Goal: Task Accomplishment & Management: Use online tool/utility

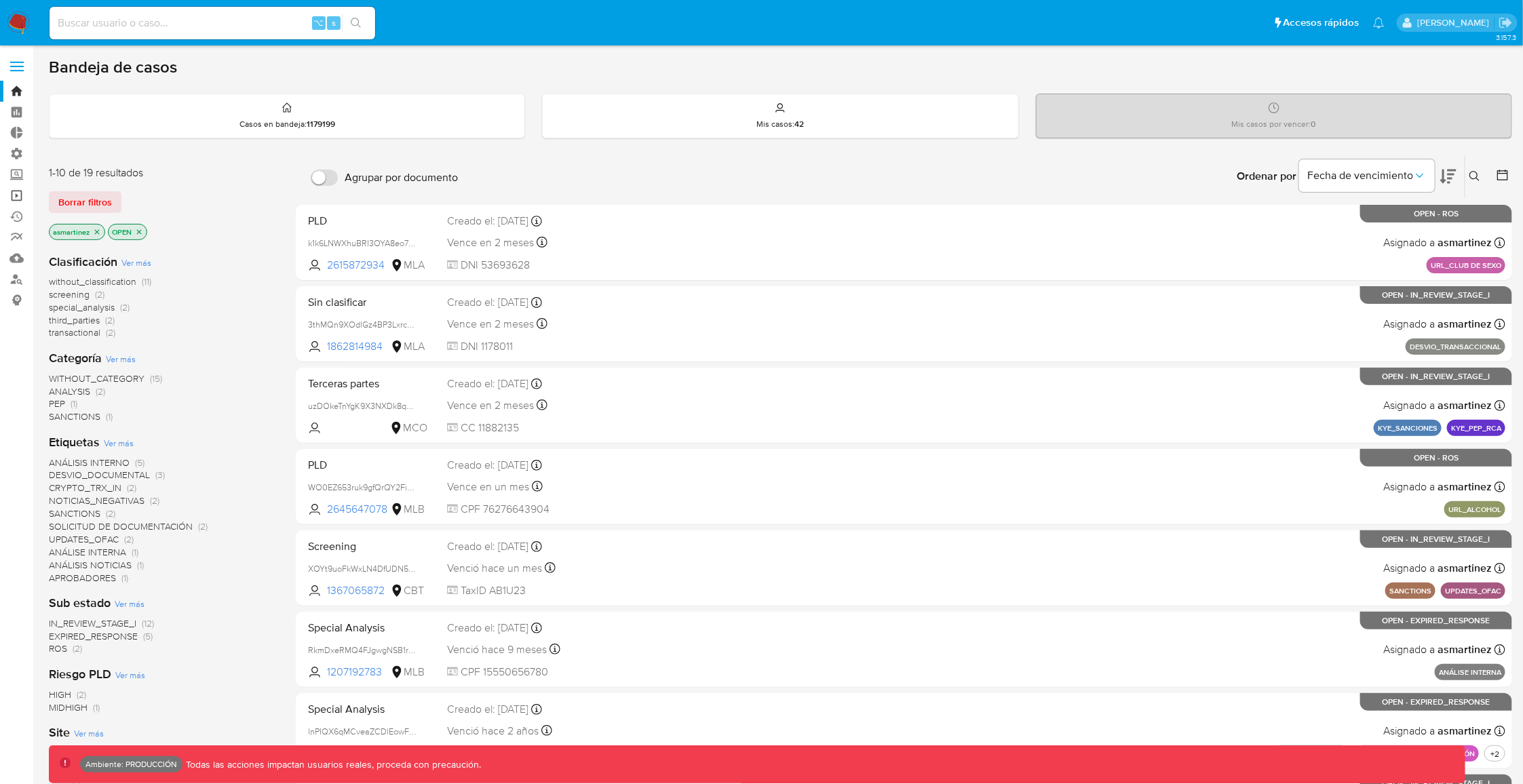
click at [22, 198] on link "Operaciones masivas" at bounding box center [80, 195] width 161 height 21
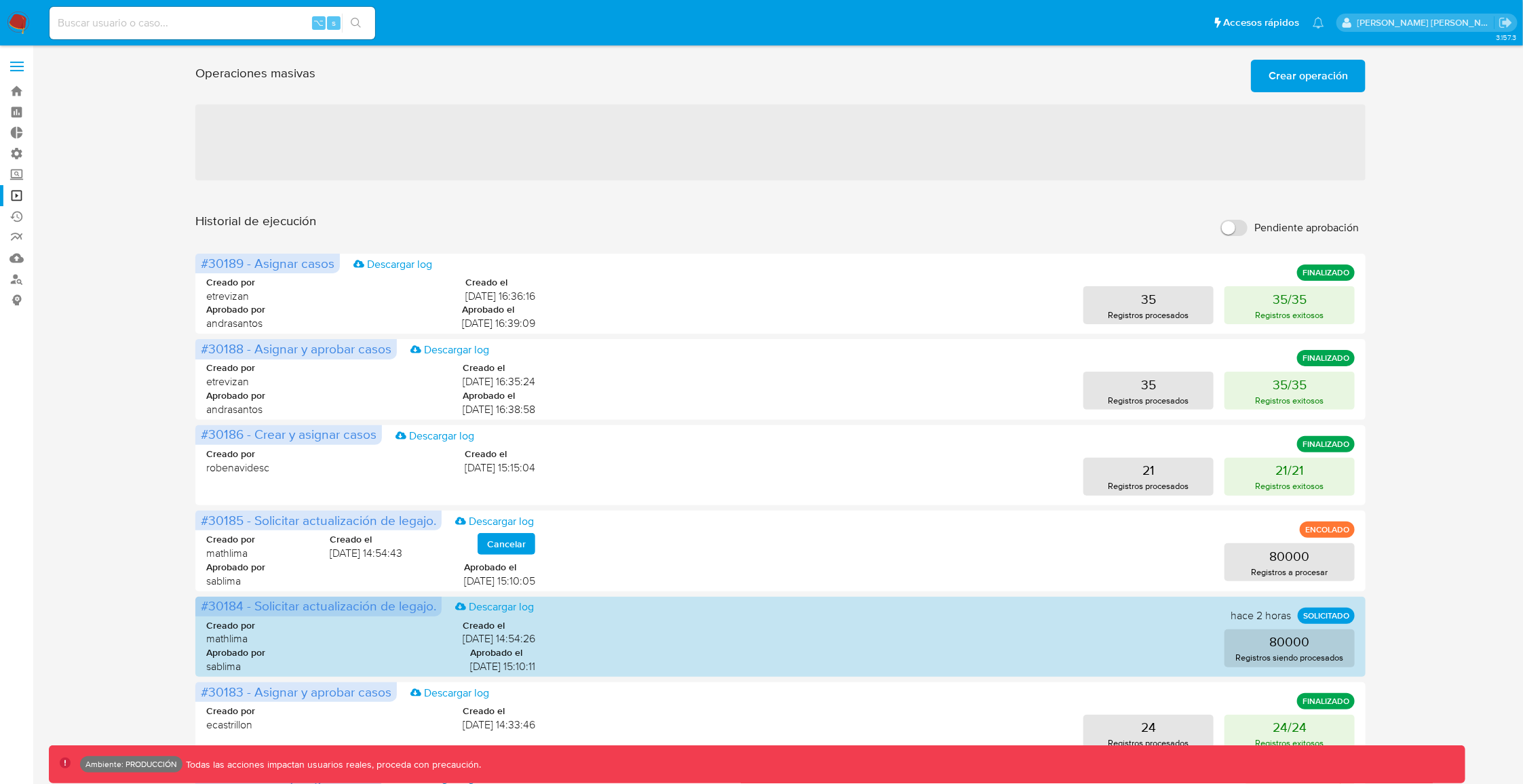
click at [1308, 71] on span "Crear operación" at bounding box center [1308, 76] width 80 height 30
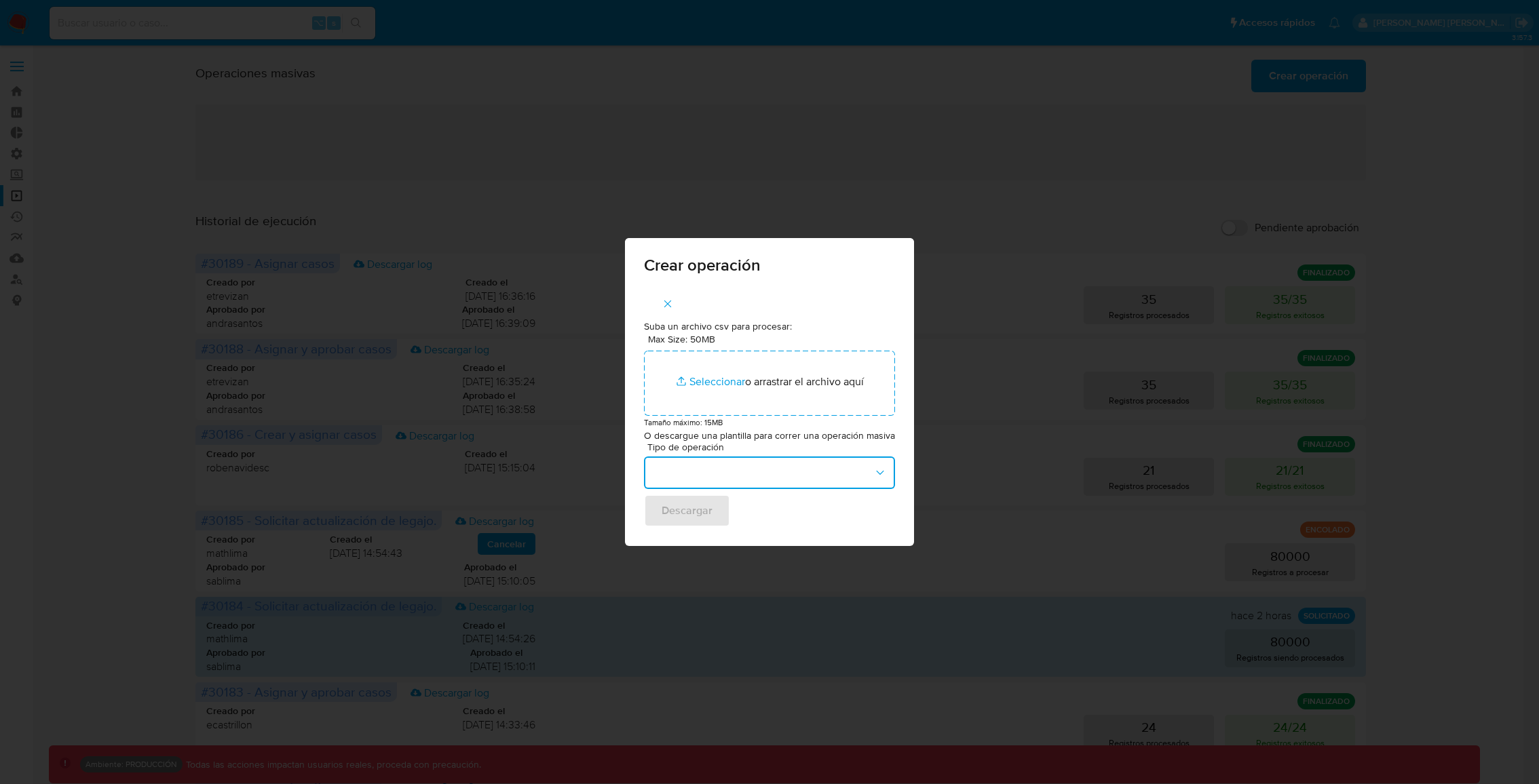
click at [823, 468] on button "button" at bounding box center [770, 473] width 251 height 33
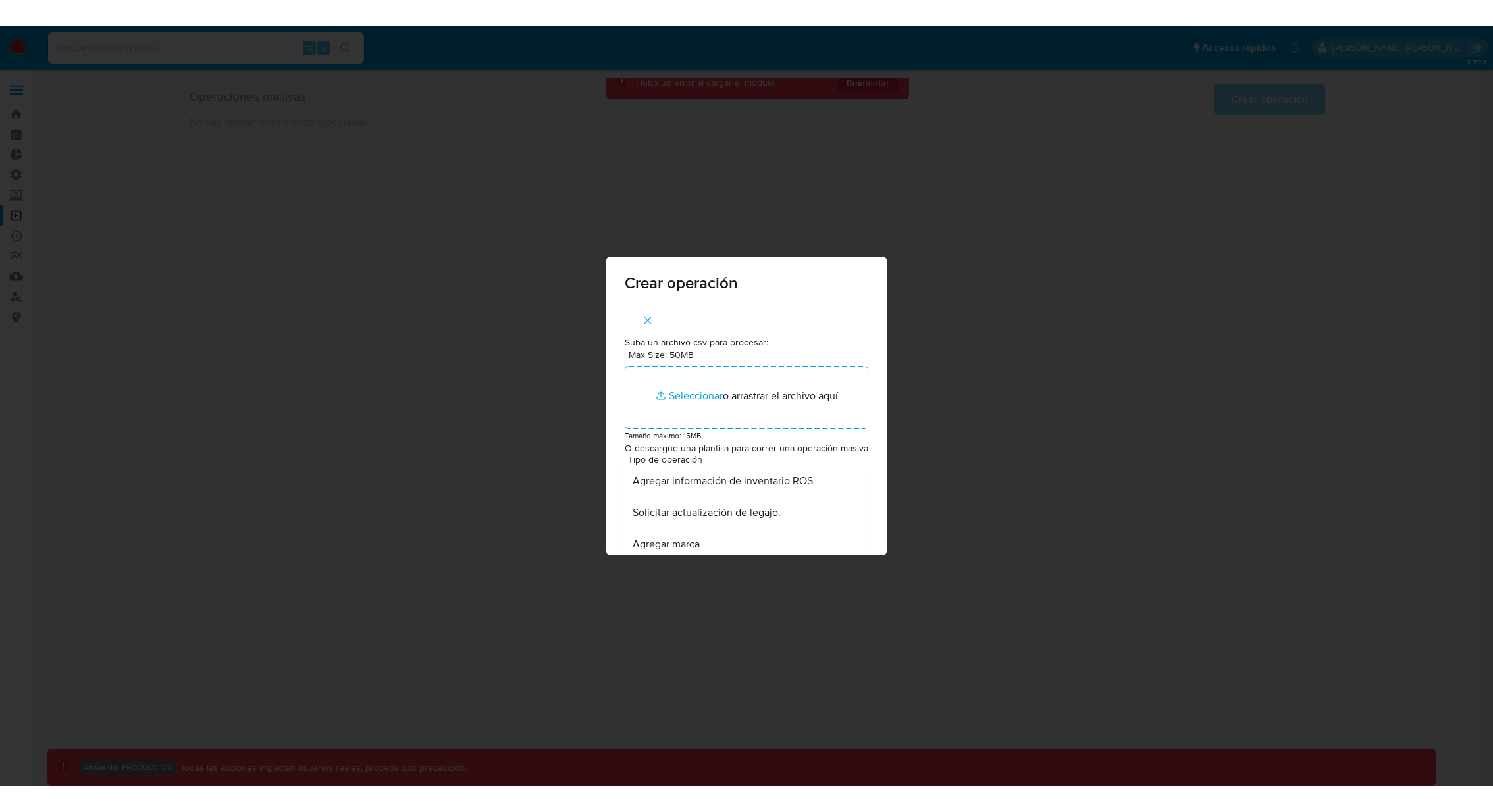
scroll to position [575, 0]
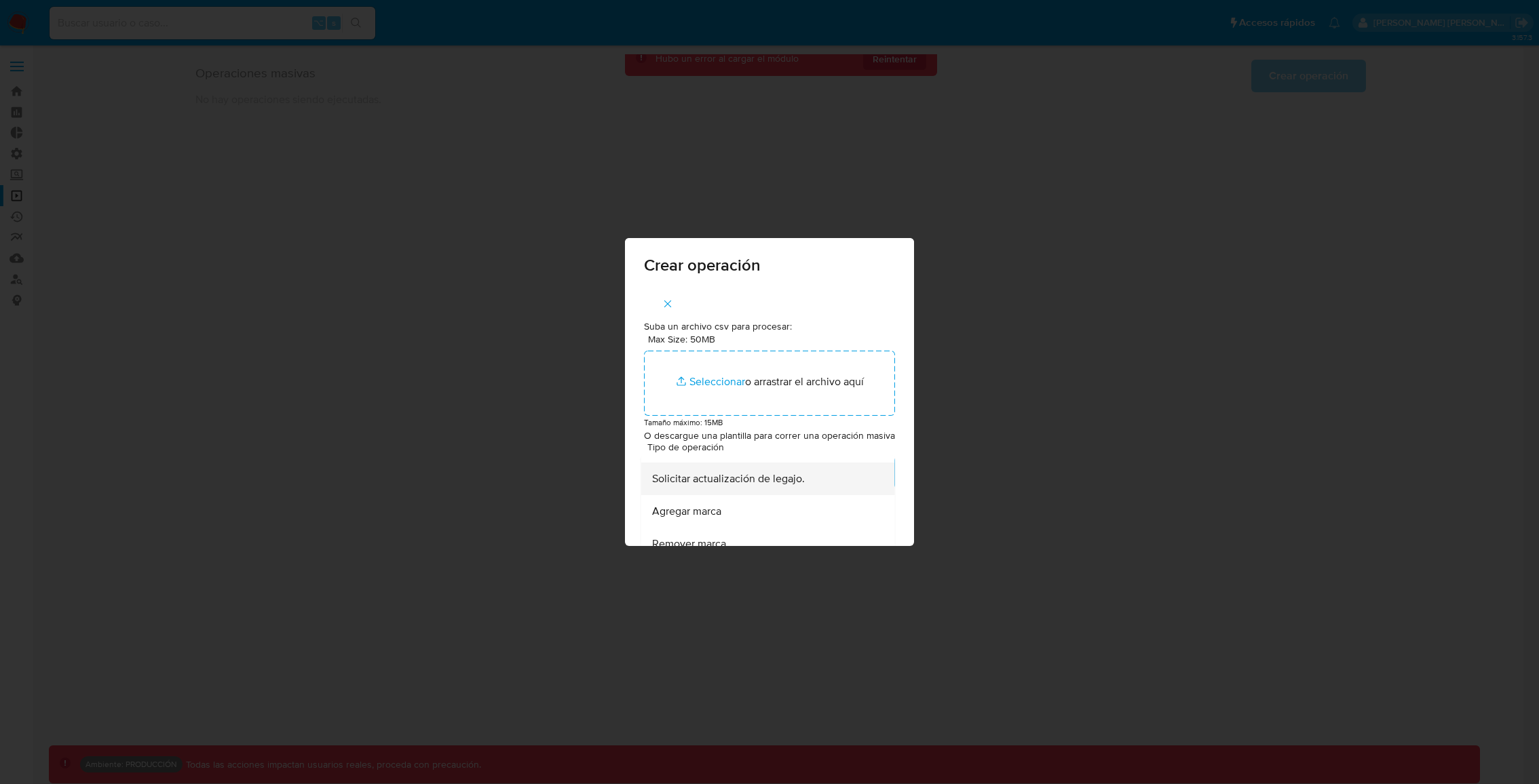
click at [801, 495] on div "Solicitar actualización de legajo." at bounding box center [764, 479] width 224 height 33
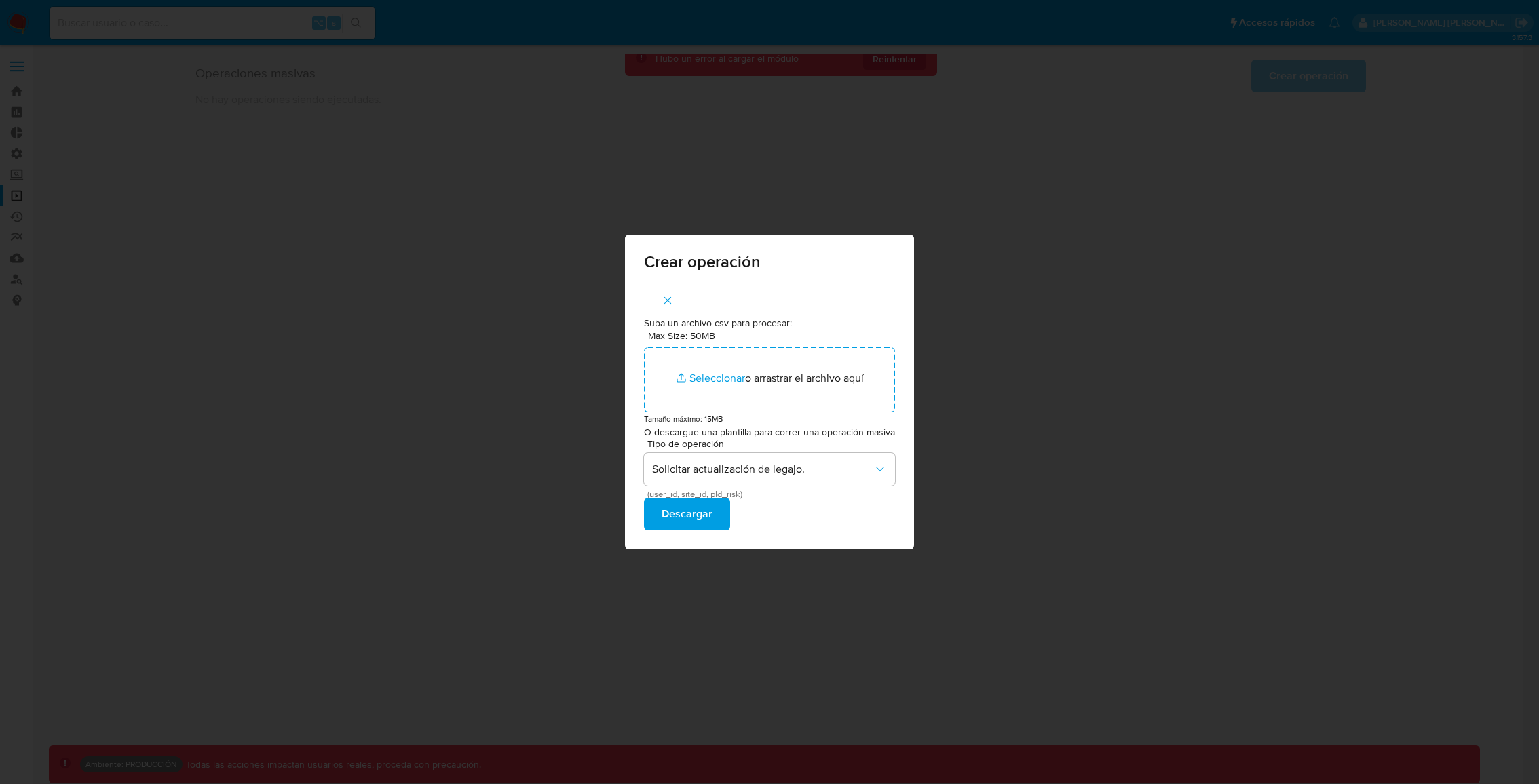
drag, startPoint x: 1114, startPoint y: 391, endPoint x: 1104, endPoint y: 387, distance: 10.8
click at [1113, 390] on div "Crear operación Suba un archivo csv para procesar: Max Size: 50MB Seleccionar a…" at bounding box center [770, 392] width 1539 height 784
click at [380, 121] on div "Crear operación Suba un archivo csv para procesar: Max Size: 50MB Seleccionar a…" at bounding box center [770, 392] width 1539 height 784
